Goal: Check status: Check status

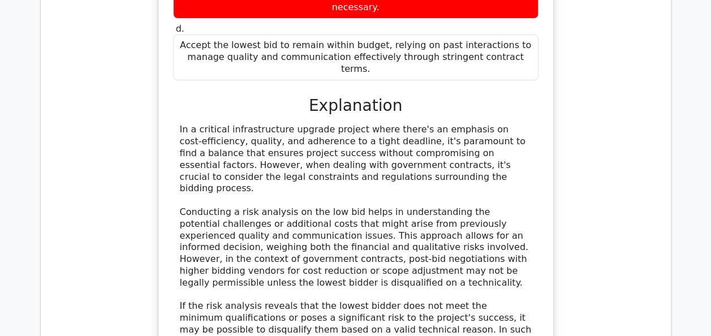
click at [344, 124] on div "In a critical infrastructure upgrade project where there's an emphasis on cost-…" at bounding box center [356, 318] width 352 height 388
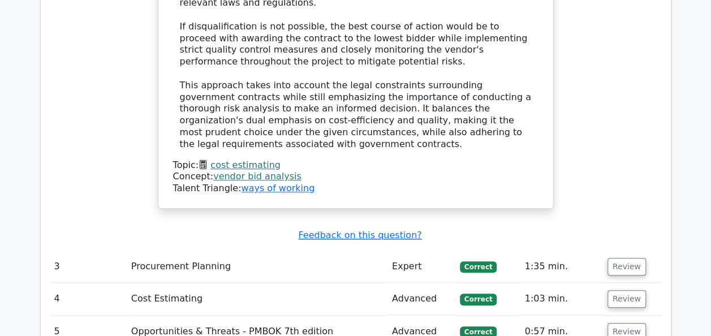
scroll to position [2558, 0]
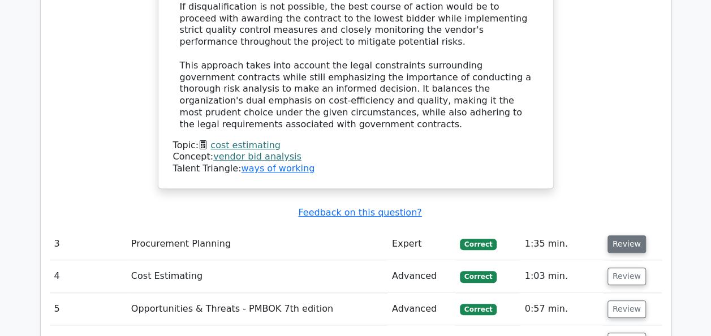
click at [626, 235] on button "Review" at bounding box center [627, 244] width 38 height 18
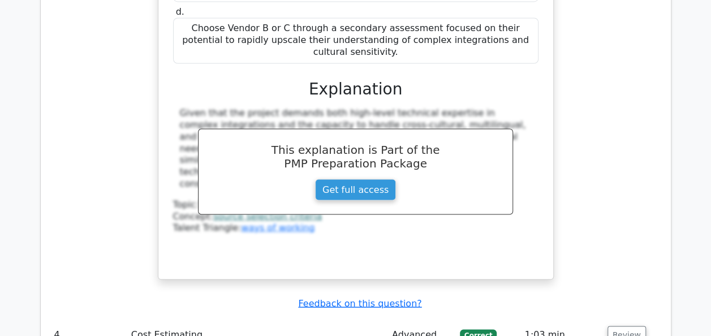
scroll to position [3147, 0]
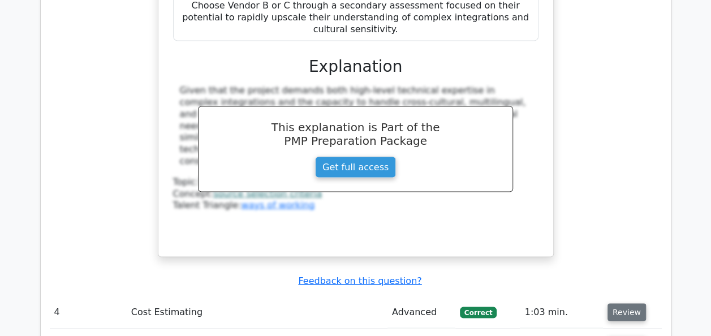
click at [622, 303] on button "Review" at bounding box center [627, 312] width 38 height 18
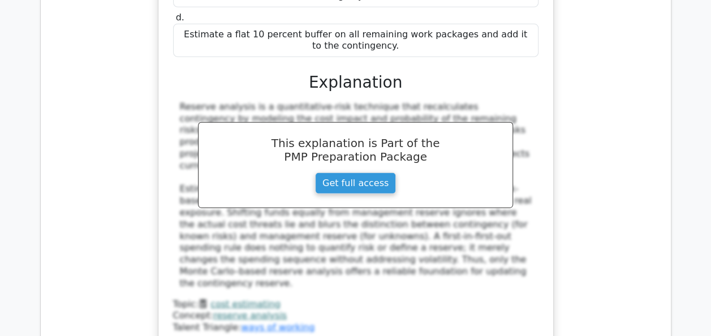
scroll to position [3803, 0]
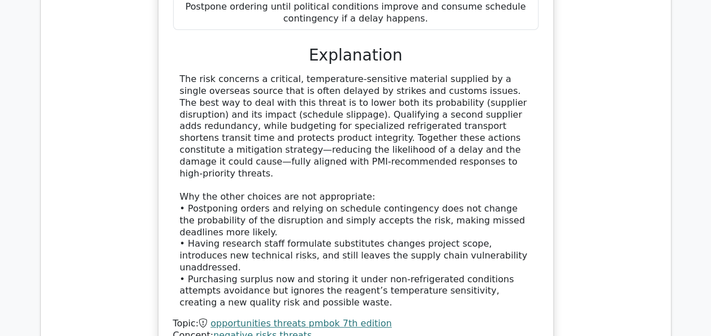
scroll to position [4482, 0]
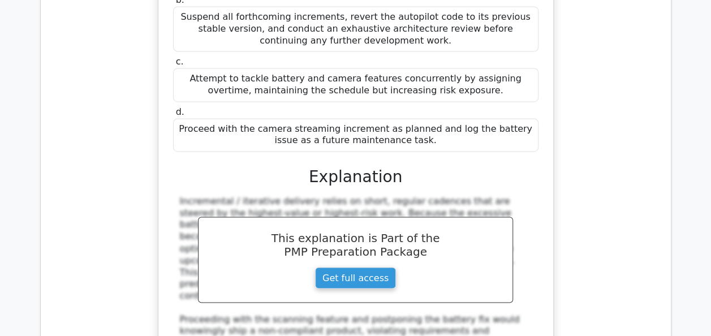
scroll to position [5139, 0]
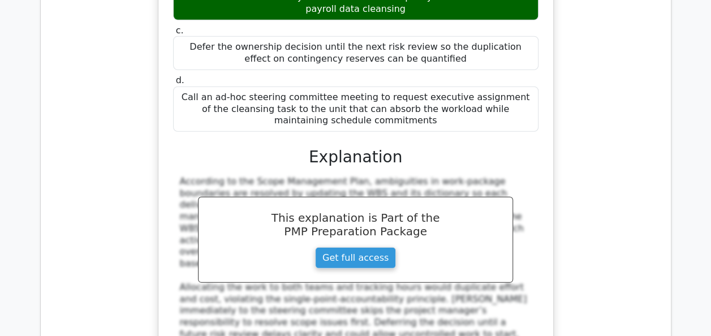
scroll to position [5818, 0]
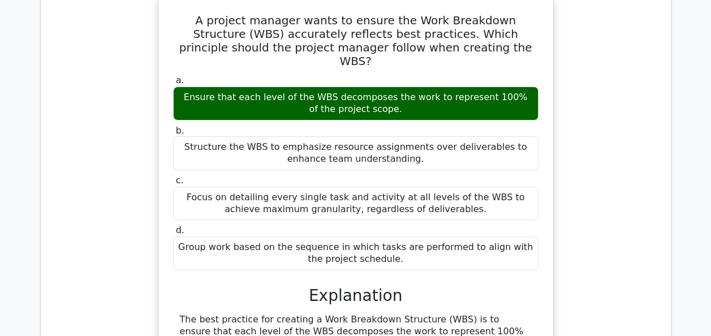
scroll to position [6429, 0]
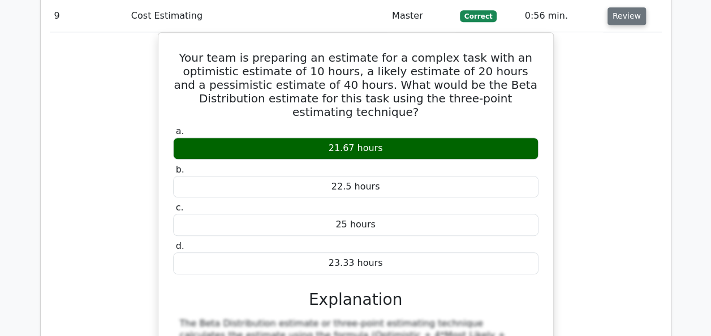
scroll to position [6904, 0]
